Goal: Task Accomplishment & Management: Use online tool/utility

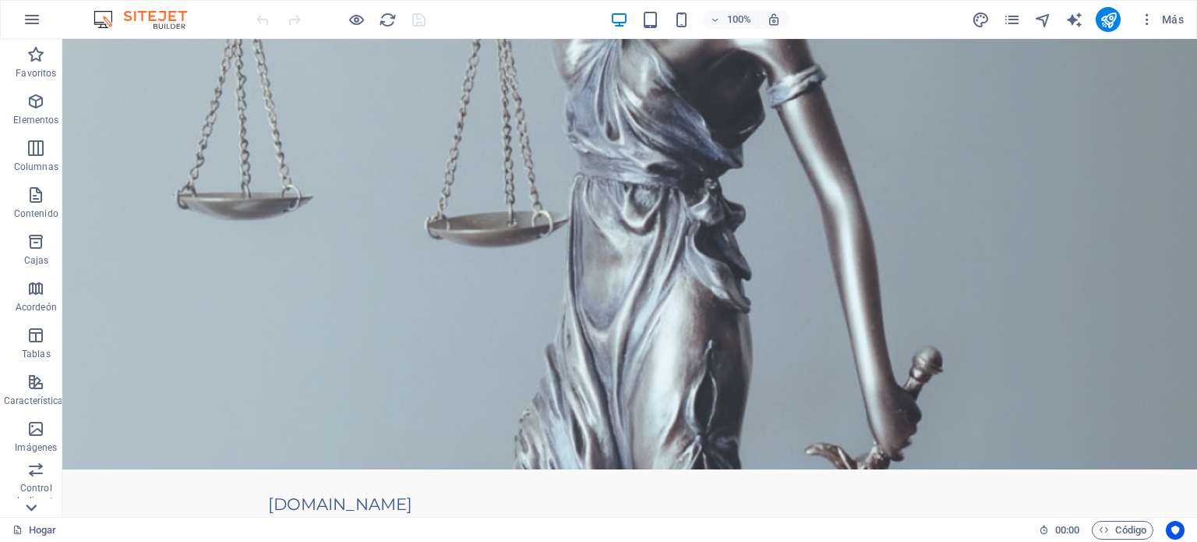
click at [34, 506] on icon at bounding box center [31, 507] width 11 height 7
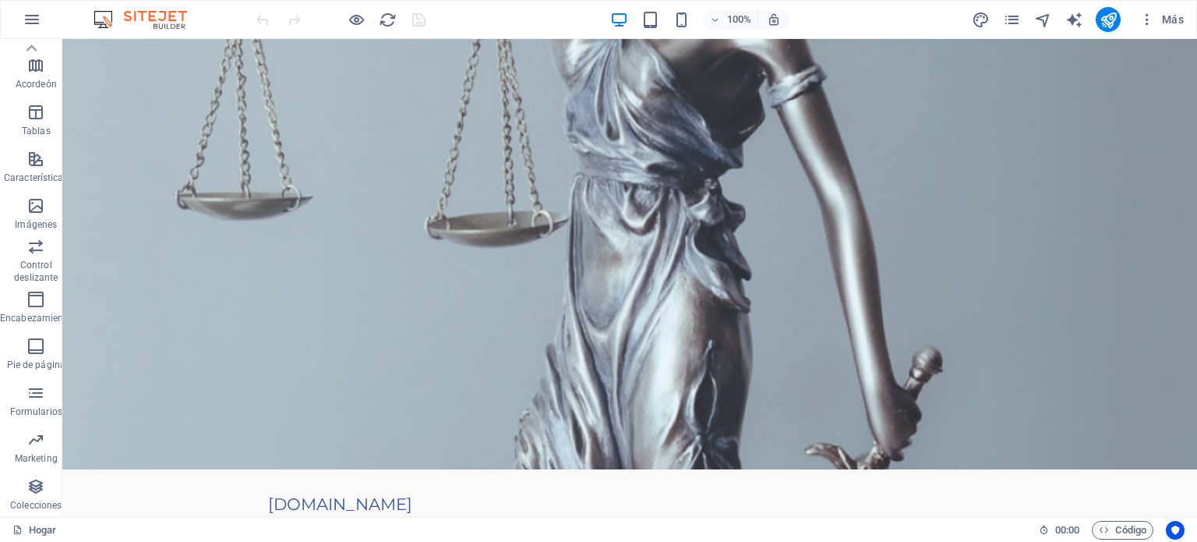
click at [34, 506] on font "Colecciones" at bounding box center [35, 504] width 51 height 11
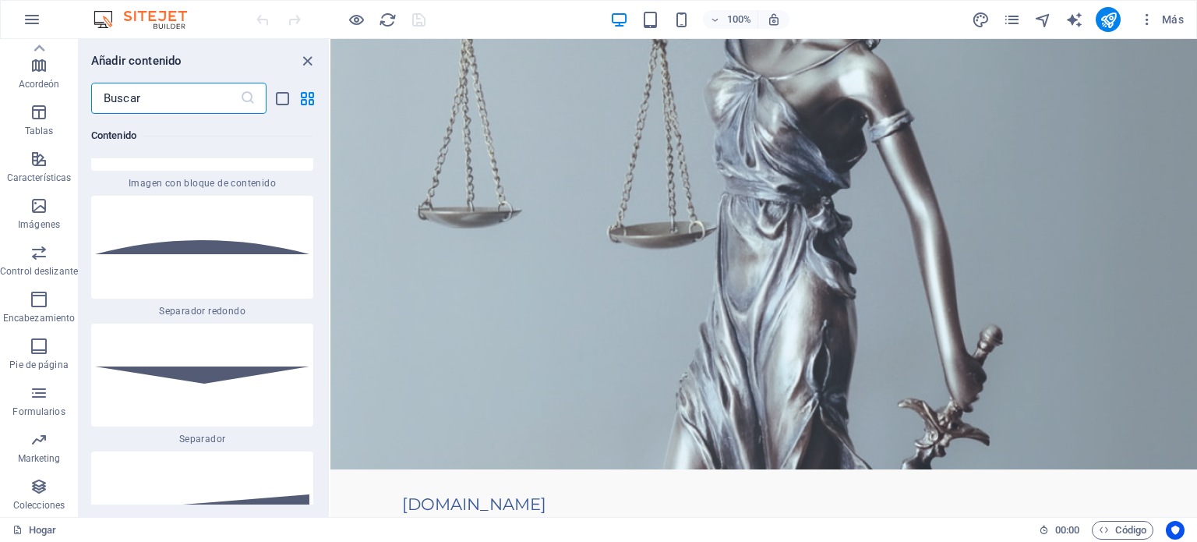
scroll to position [26531, 0]
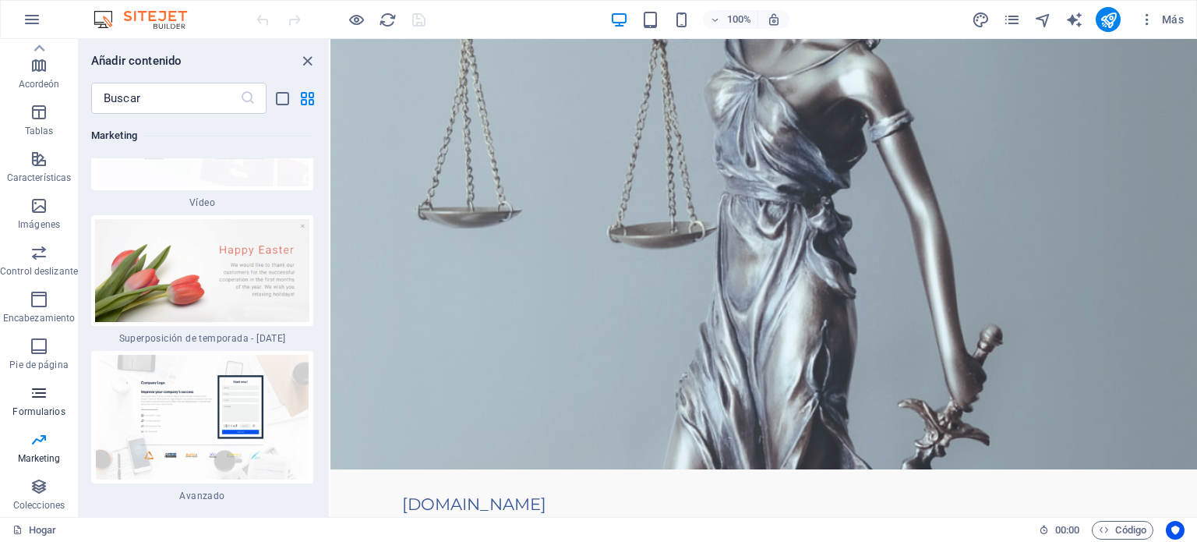
click at [41, 393] on icon "button" at bounding box center [39, 392] width 19 height 19
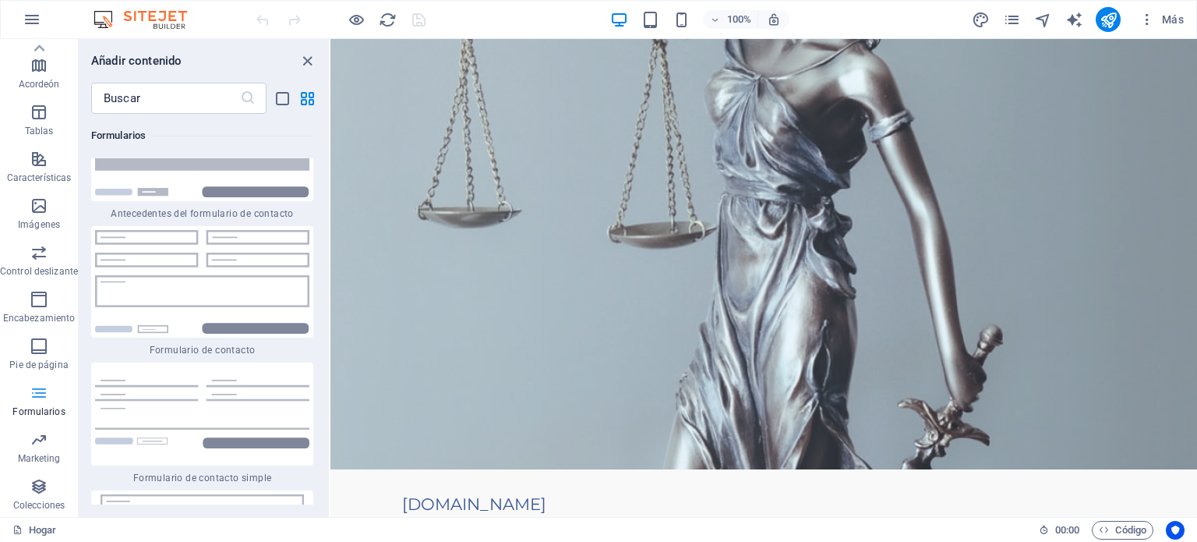
scroll to position [23078, 0]
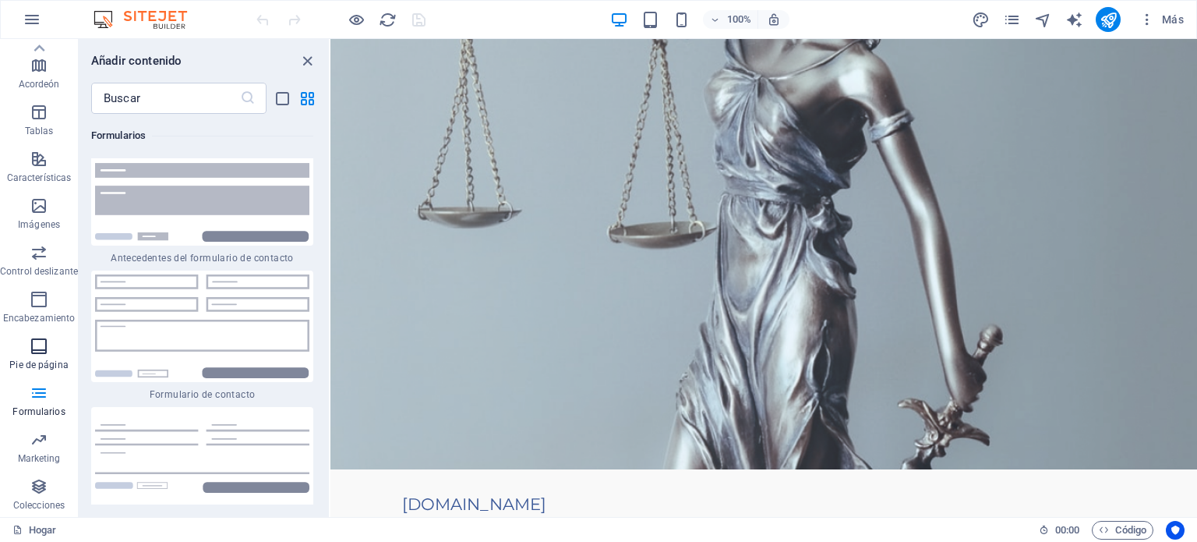
click at [31, 347] on icon "button" at bounding box center [39, 346] width 19 height 19
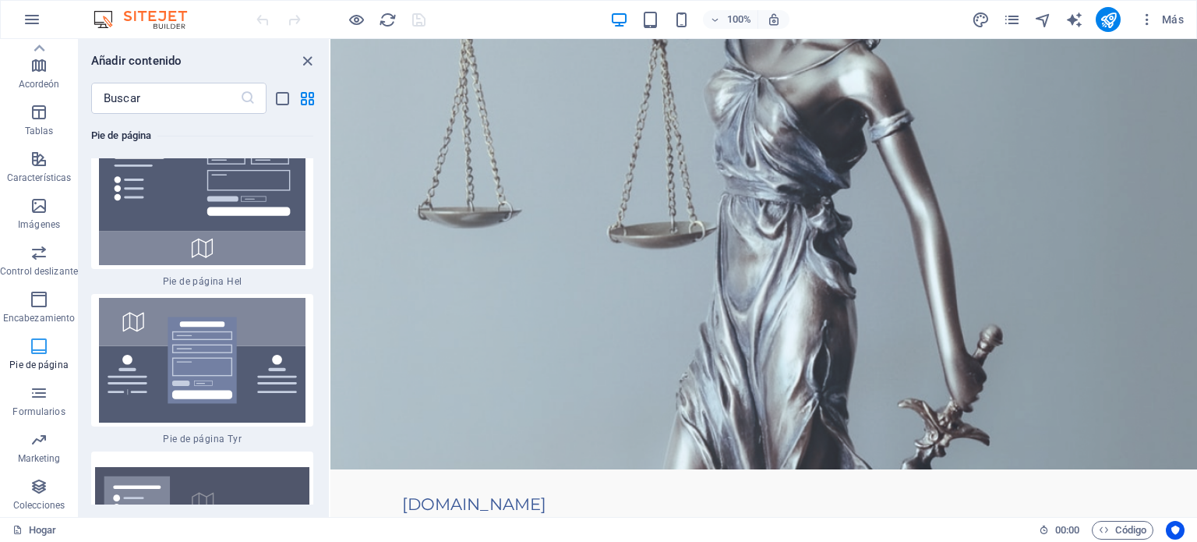
scroll to position [21018, 0]
click at [36, 298] on icon "button" at bounding box center [39, 299] width 19 height 19
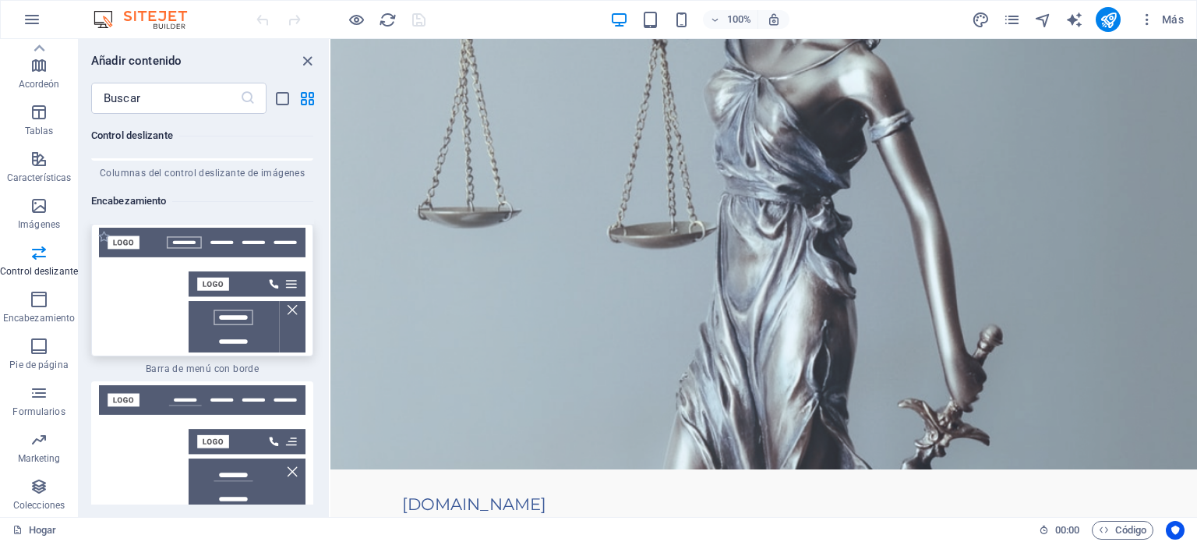
scroll to position [18790, 0]
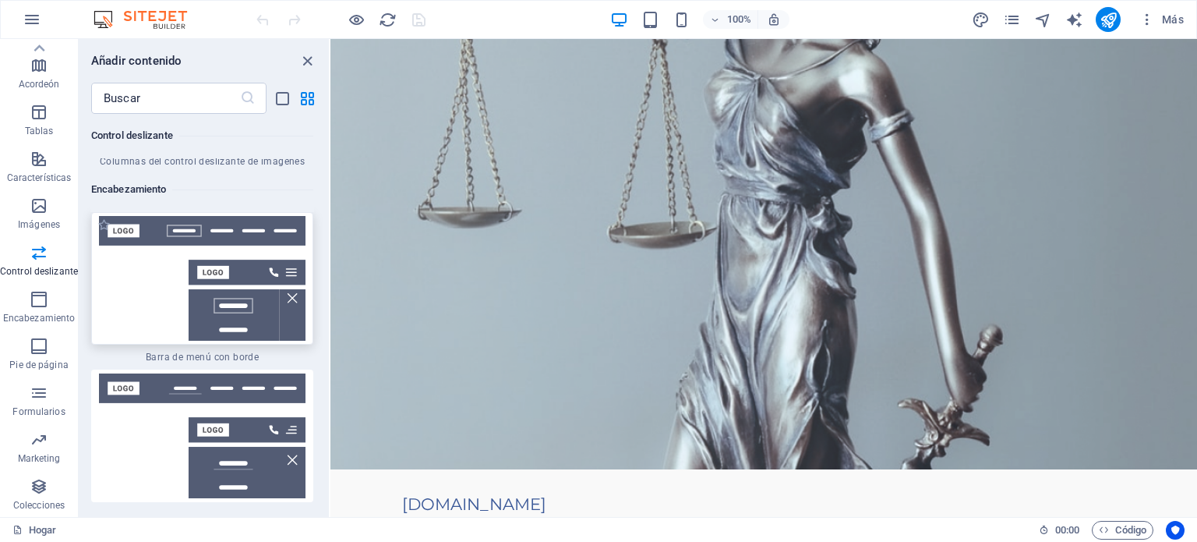
click at [178, 311] on img at bounding box center [202, 278] width 214 height 125
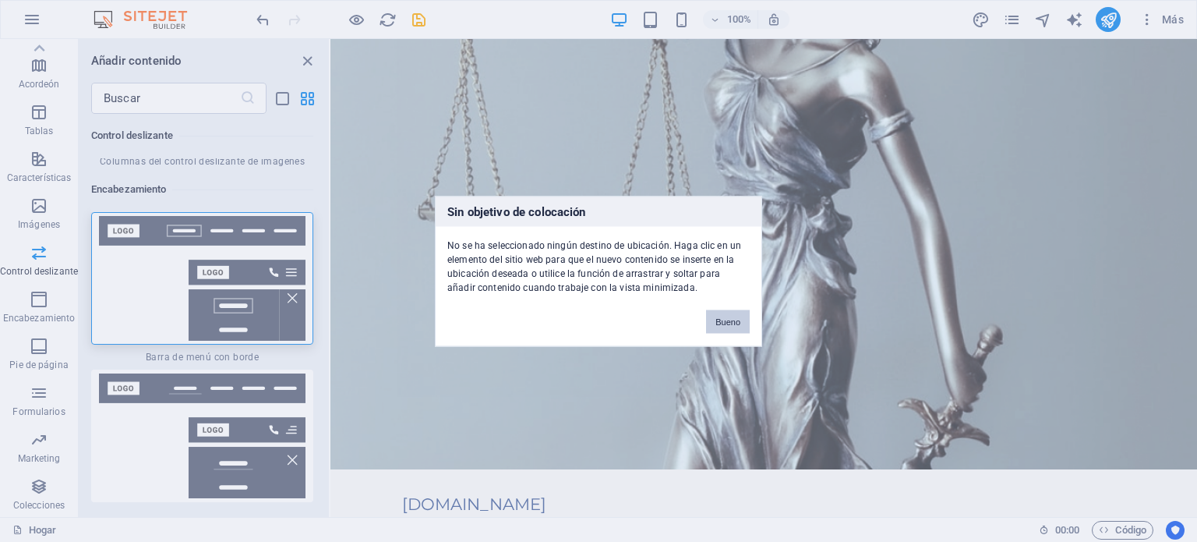
click at [729, 323] on font "Bueno" at bounding box center [727, 320] width 25 height 9
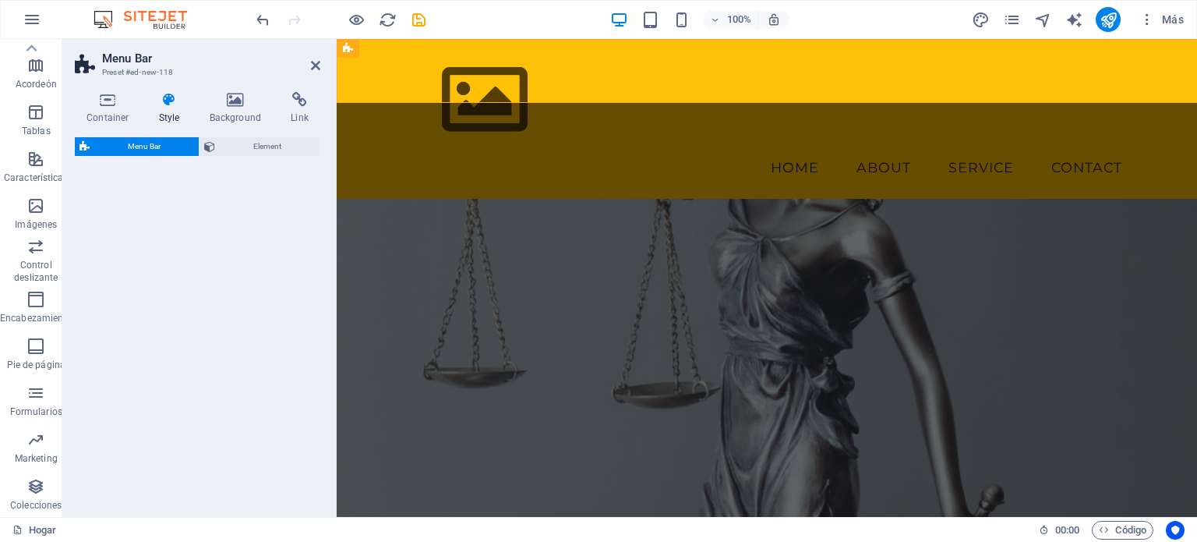
select select "rem"
select select "preset-menu-v2-border"
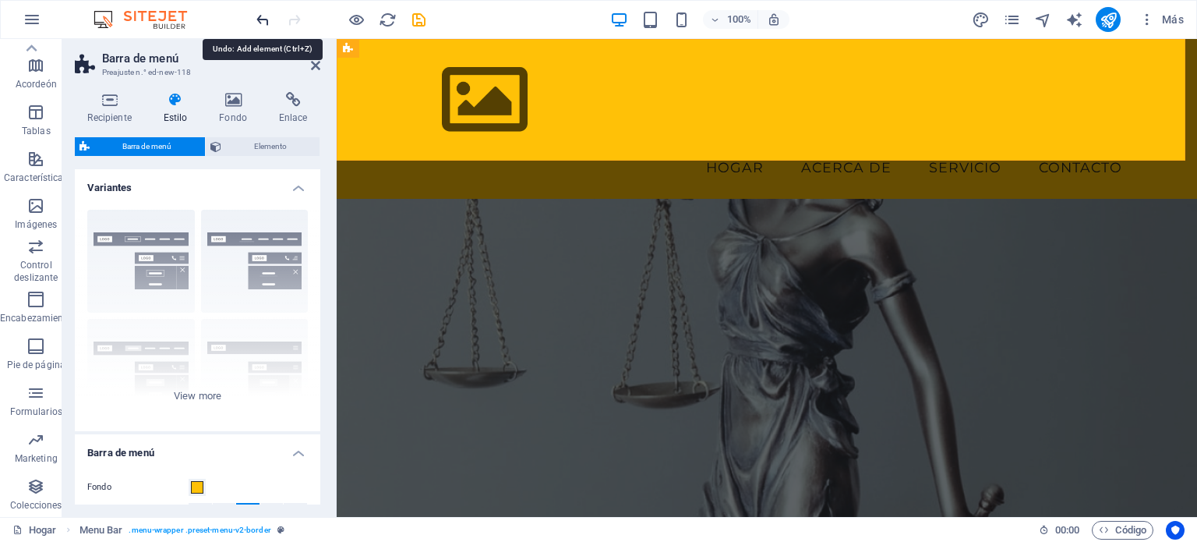
click at [259, 17] on icon "deshacer" at bounding box center [263, 20] width 18 height 18
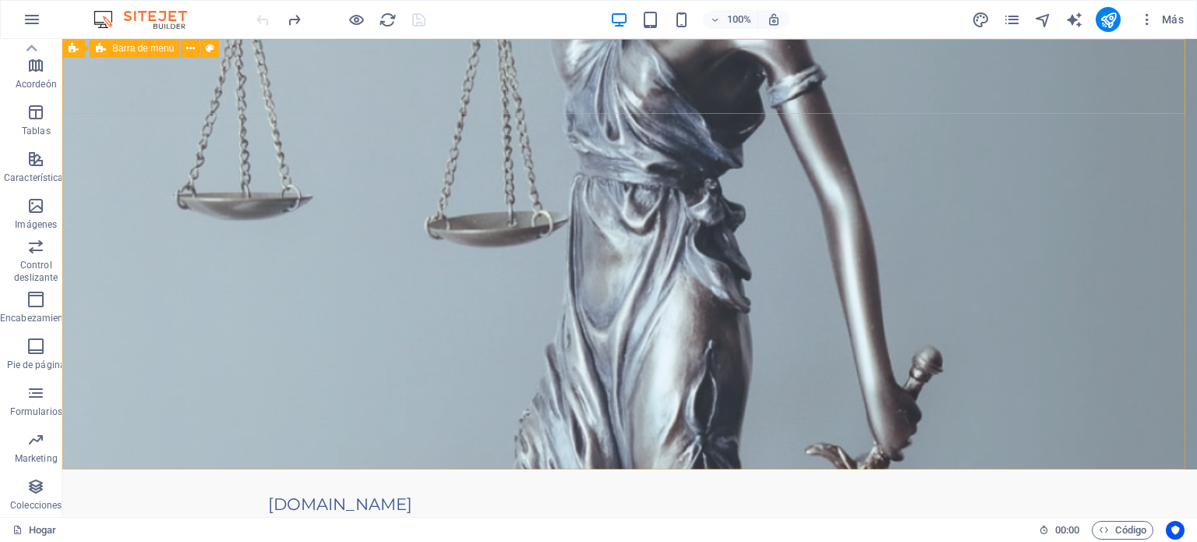
click at [157, 52] on font "Barra de menú" at bounding box center [143, 48] width 62 height 11
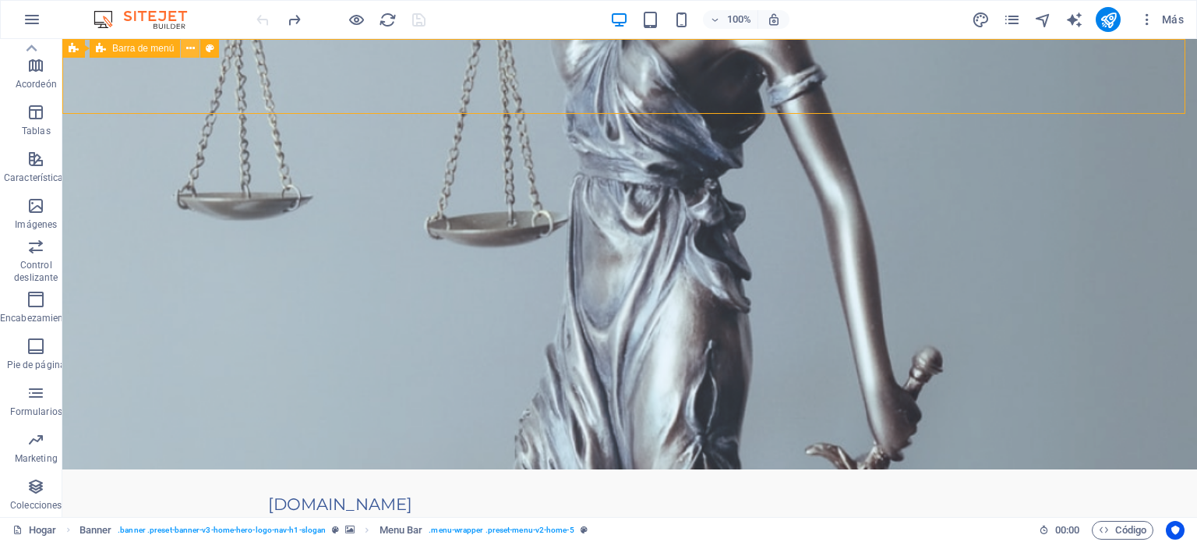
click at [192, 43] on icon at bounding box center [190, 49] width 9 height 16
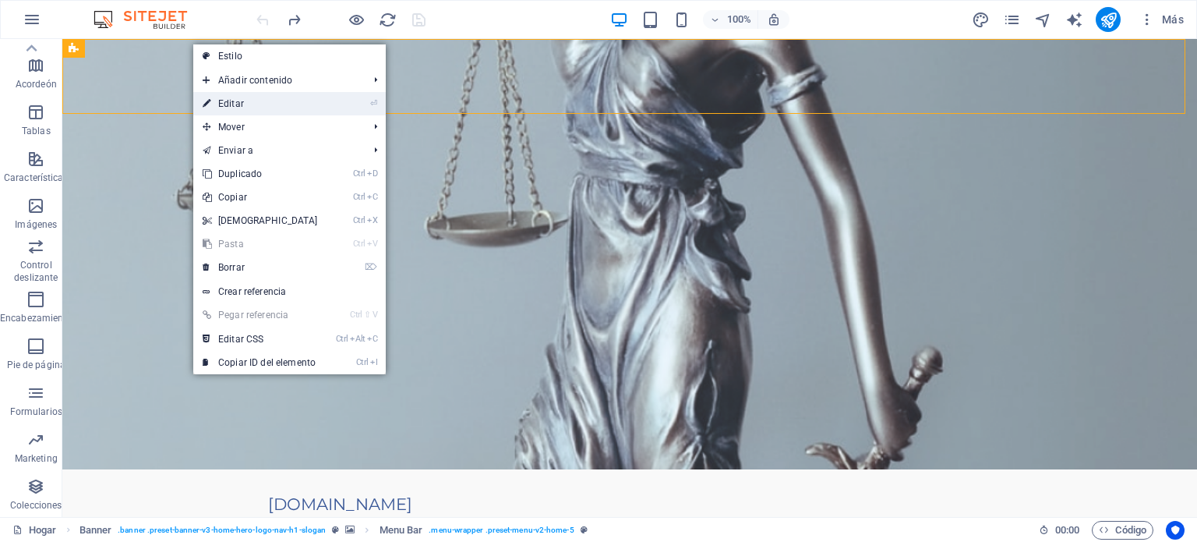
click at [234, 107] on font "Editar" at bounding box center [231, 103] width 26 height 11
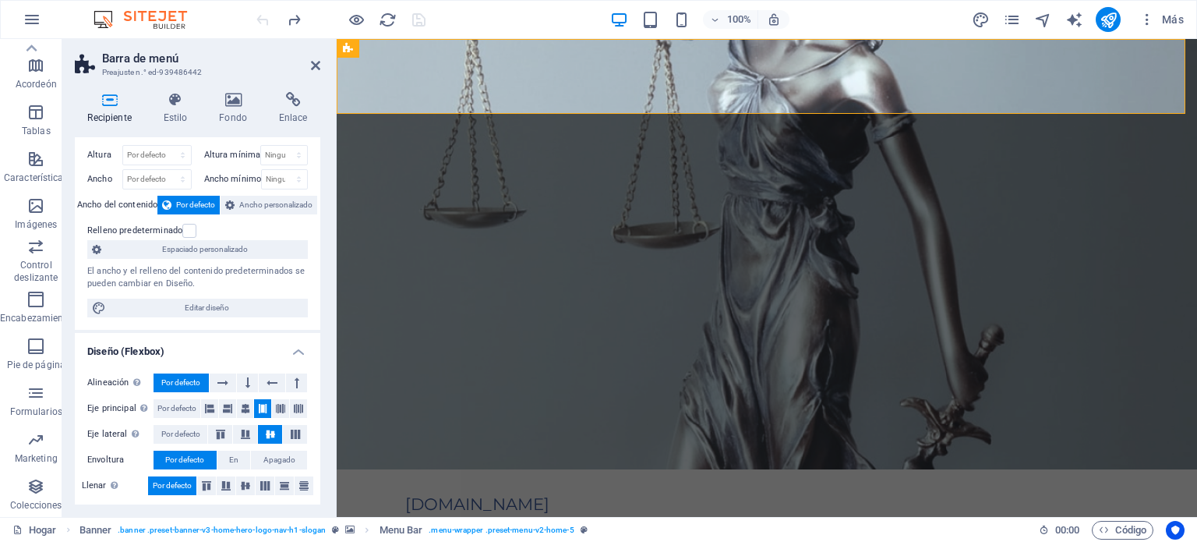
scroll to position [0, 0]
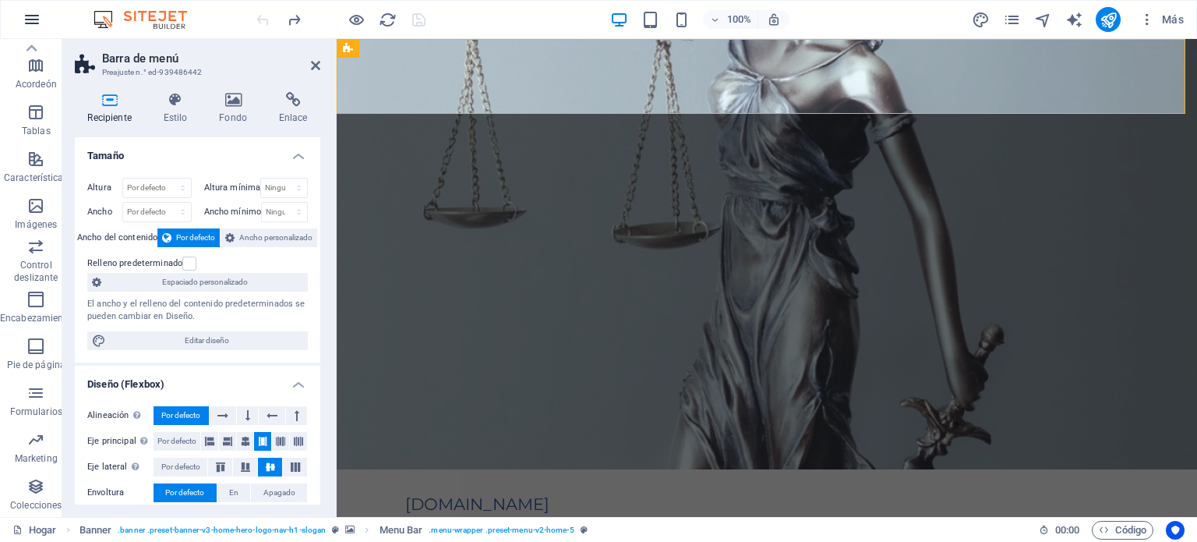
click at [34, 23] on icon "button" at bounding box center [32, 19] width 19 height 19
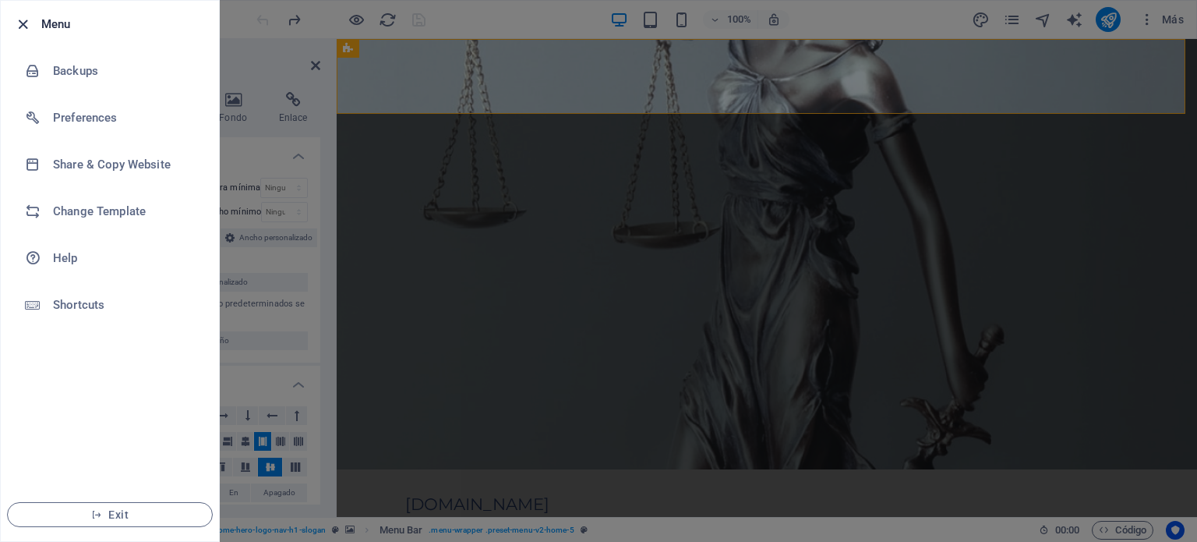
click at [22, 18] on icon "button" at bounding box center [23, 25] width 18 height 18
